Goal: Task Accomplishment & Management: Use online tool/utility

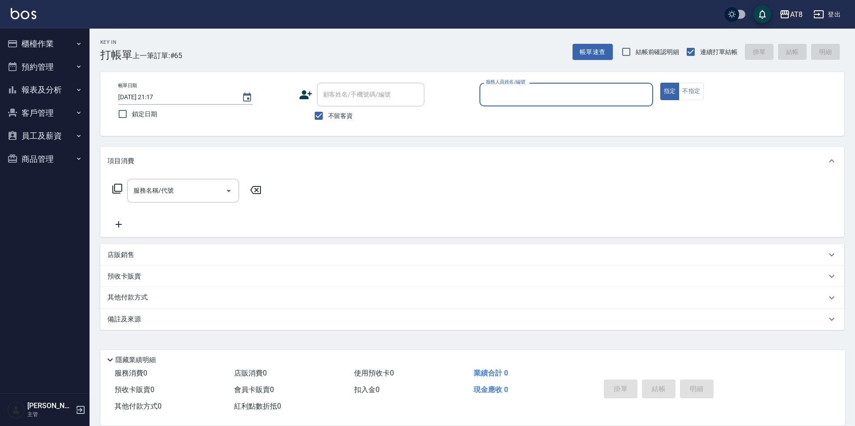
click at [63, 85] on button "報表及分析" at bounding box center [45, 89] width 82 height 23
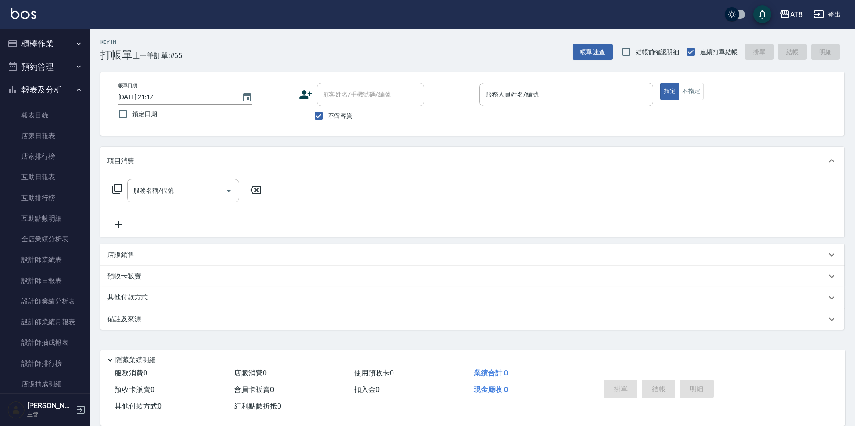
click at [57, 33] on button "櫃檯作業" at bounding box center [45, 43] width 82 height 23
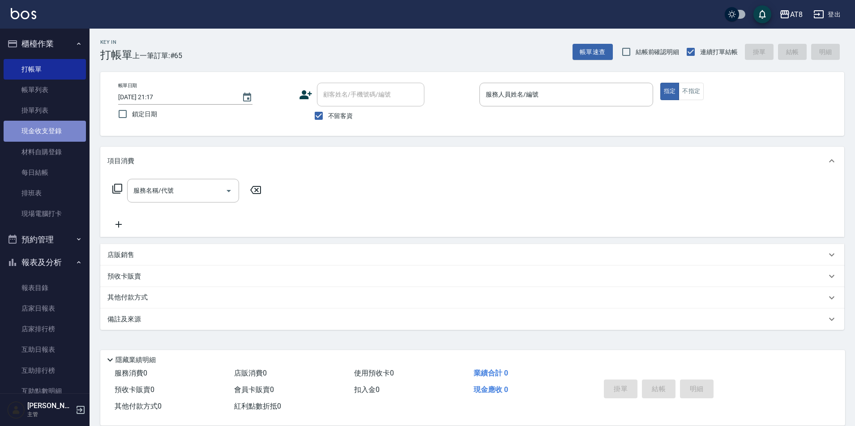
click at [58, 126] on link "現金收支登錄" at bounding box center [45, 131] width 82 height 21
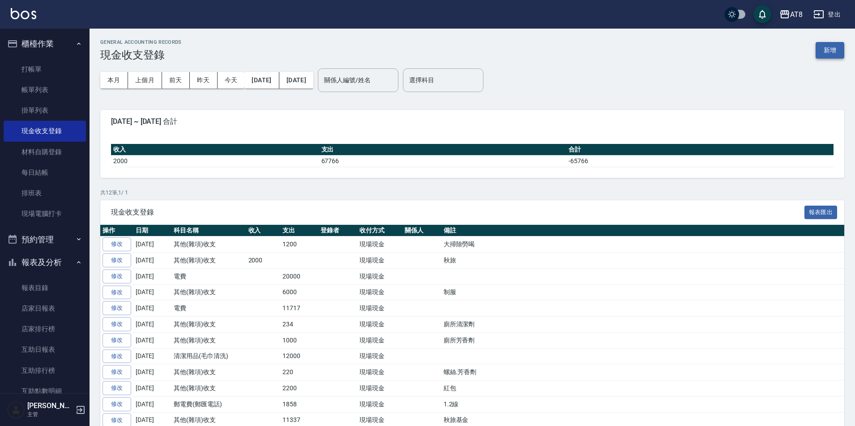
click at [827, 45] on button "新增" at bounding box center [829, 50] width 29 height 17
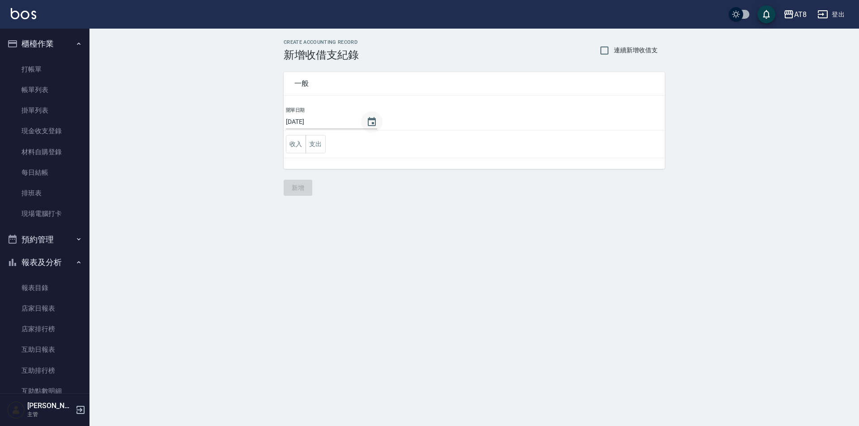
click at [366, 123] on icon "Choose date, selected date is 2025-08-10" at bounding box center [371, 122] width 11 height 11
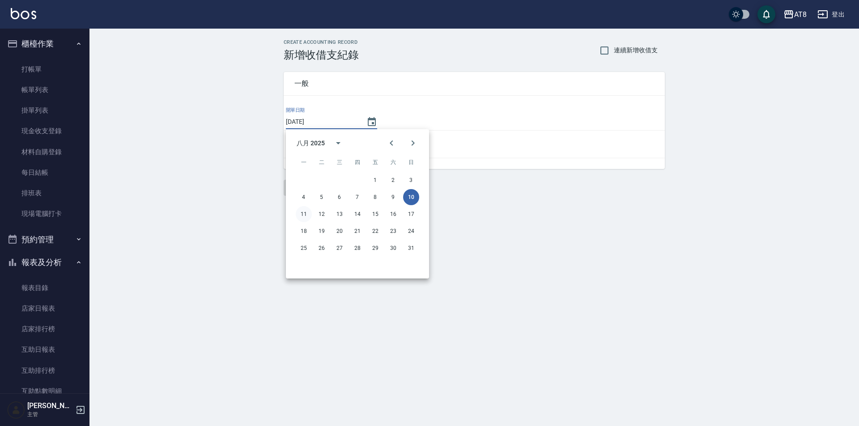
click at [302, 212] on button "11" at bounding box center [304, 214] width 16 height 16
type input "[DATE]"
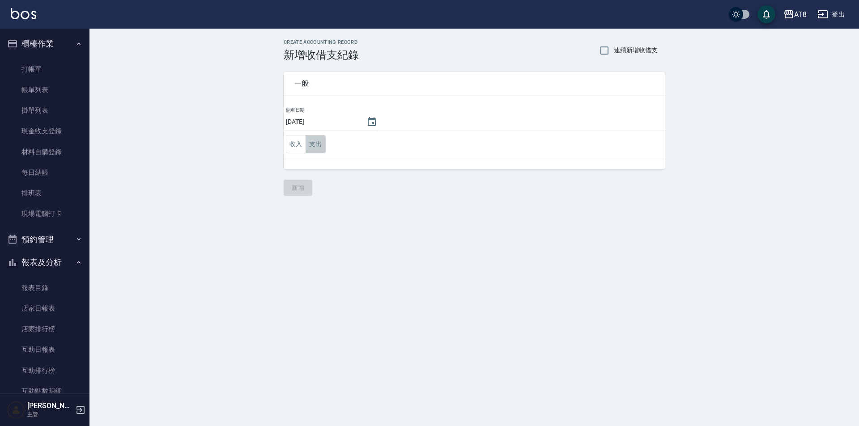
click at [315, 146] on button "支出" at bounding box center [316, 144] width 20 height 18
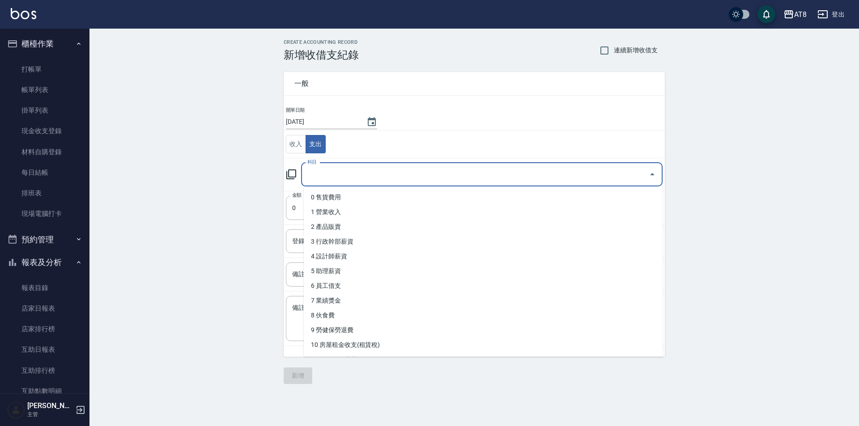
click at [344, 174] on input "科目" at bounding box center [475, 175] width 340 height 16
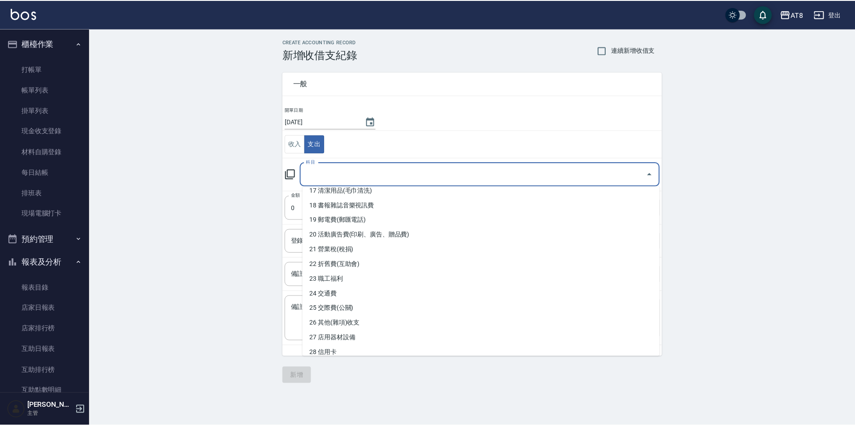
scroll to position [259, 0]
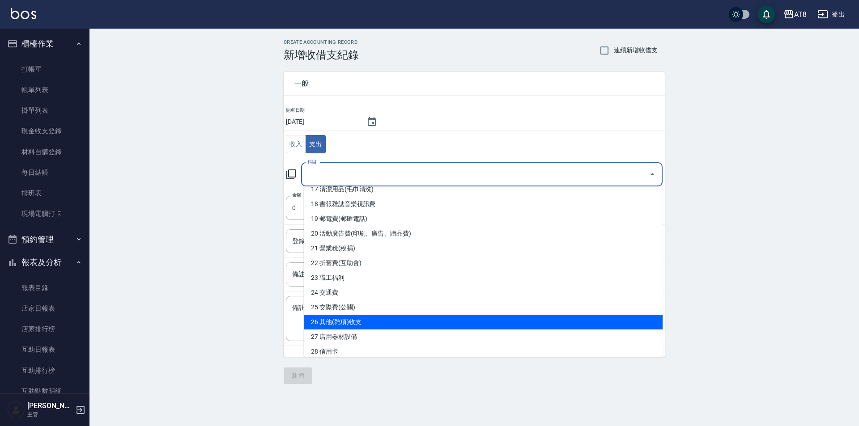
click at [603, 326] on li "26 其他(雜項)收支" at bounding box center [483, 322] width 359 height 15
type input "26 其他(雜項)收支"
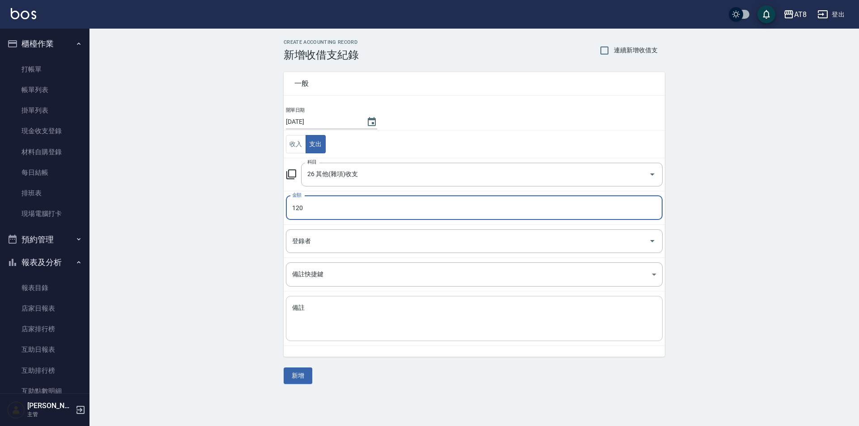
type input "120"
click at [375, 334] on div "x 備註" at bounding box center [474, 318] width 377 height 45
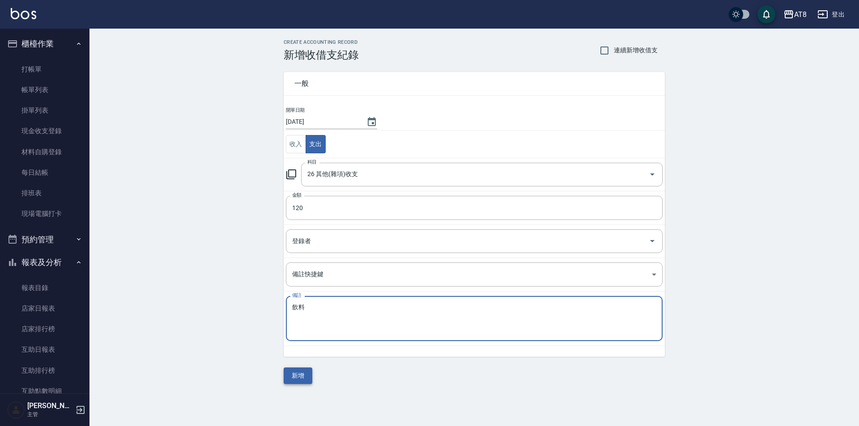
type textarea "飲料"
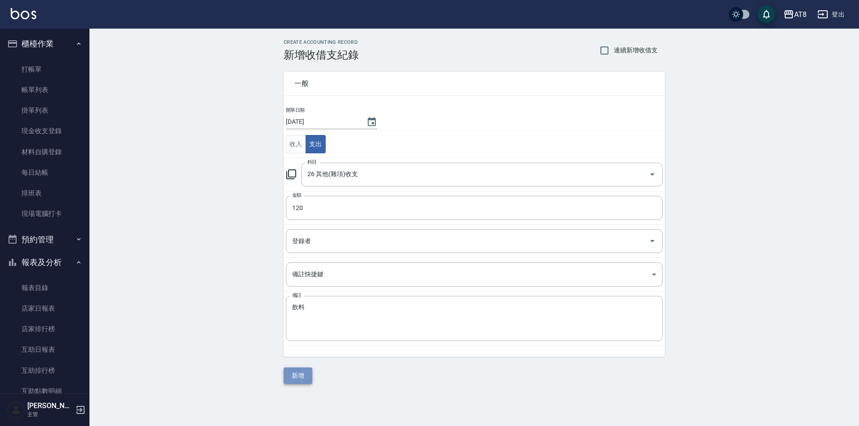
click at [294, 376] on button "新增" at bounding box center [298, 376] width 29 height 17
